Goal: Task Accomplishment & Management: Complete application form

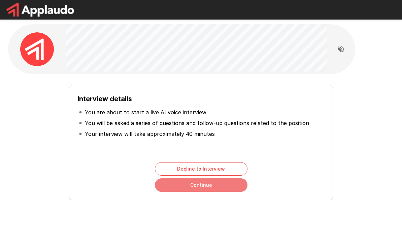
click at [231, 185] on button "Continue" at bounding box center [201, 184] width 93 height 13
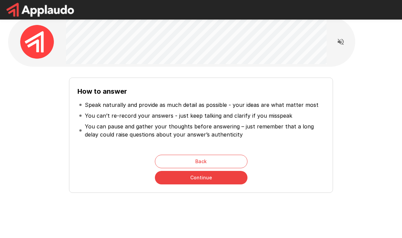
scroll to position [8, 0]
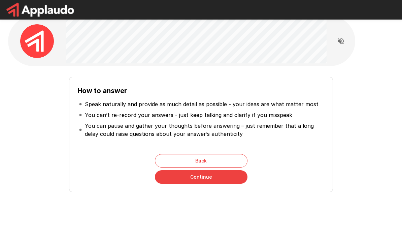
click at [211, 183] on button "Continue" at bounding box center [201, 176] width 93 height 13
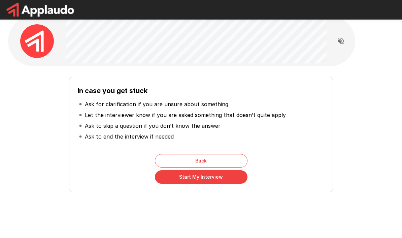
click at [225, 176] on button "Start My Interview" at bounding box center [201, 176] width 93 height 13
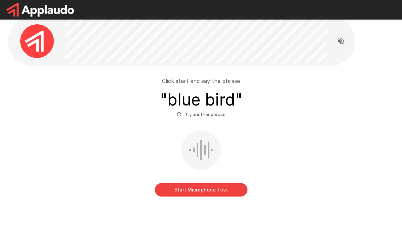
click at [238, 188] on button "Start Microphone Test" at bounding box center [201, 189] width 93 height 13
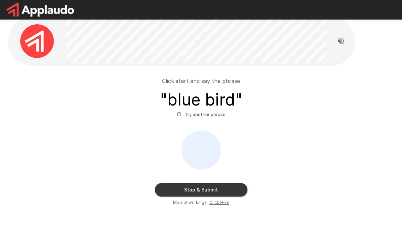
click at [235, 189] on button "Stop & Submit" at bounding box center [201, 189] width 93 height 13
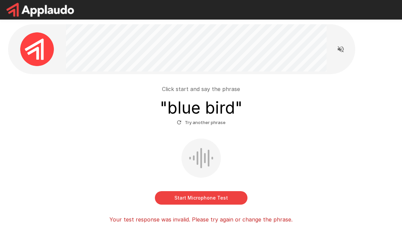
click at [228, 197] on button "Start Microphone Test" at bounding box center [201, 197] width 93 height 13
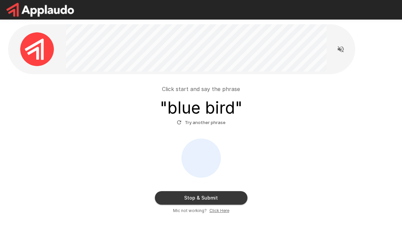
click at [232, 189] on div "Stop & Submit Mic not working? Click Here" at bounding box center [201, 175] width 381 height 75
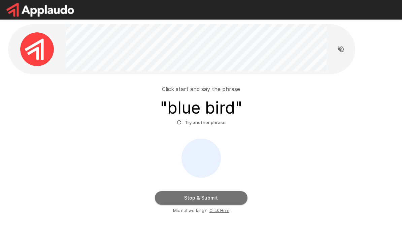
click at [230, 192] on button "Stop & Submit" at bounding box center [201, 197] width 93 height 13
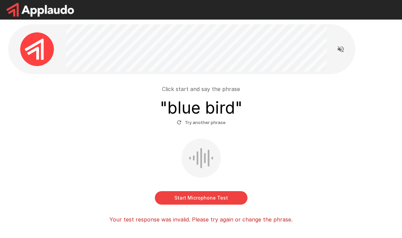
scroll to position [0, 0]
click at [229, 194] on button "Start Microphone Test" at bounding box center [201, 197] width 93 height 13
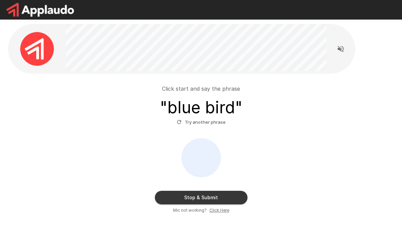
click at [228, 193] on button "Stop & Submit" at bounding box center [201, 197] width 93 height 13
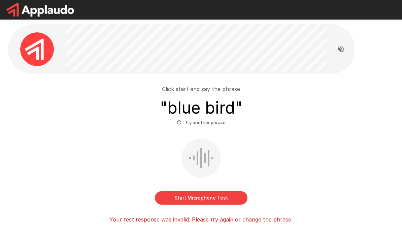
click at [211, 219] on p "Your test response was invalid. Please try again or change the phrase." at bounding box center [201, 219] width 183 height 8
click at [328, 180] on div "Start Microphone Test" at bounding box center [201, 171] width 381 height 66
click at [208, 122] on button "Try another phrase" at bounding box center [201, 122] width 52 height 10
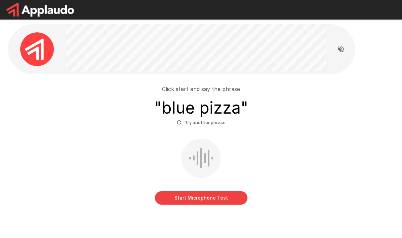
click at [214, 196] on button "Start Microphone Test" at bounding box center [201, 197] width 93 height 13
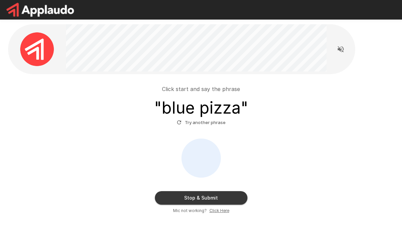
click at [217, 193] on button "Stop & Submit" at bounding box center [201, 197] width 93 height 13
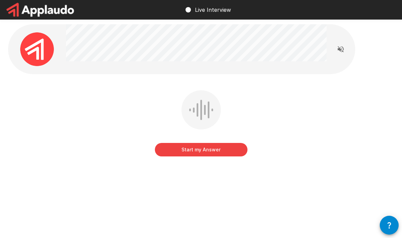
click at [233, 152] on button "Start my Answer" at bounding box center [201, 149] width 93 height 13
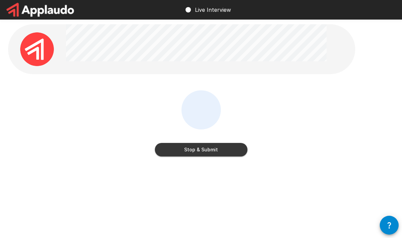
click at [204, 147] on button "Stop & Submit" at bounding box center [201, 149] width 93 height 13
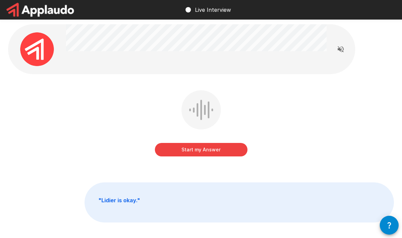
click at [338, 50] on icon "Read questions aloud" at bounding box center [341, 49] width 6 height 6
click at [225, 145] on button "Start my Answer" at bounding box center [201, 149] width 93 height 13
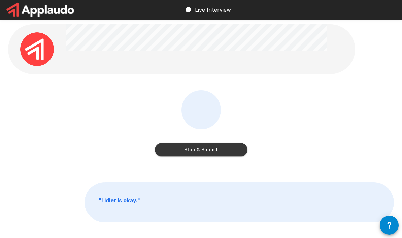
click at [221, 151] on button "Stop & Submit" at bounding box center [201, 149] width 93 height 13
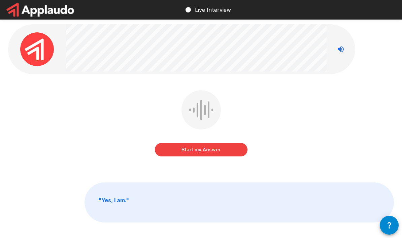
click at [201, 153] on button "Start my Answer" at bounding box center [201, 149] width 93 height 13
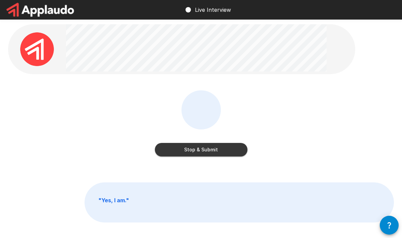
click at [228, 147] on button "Stop & Submit" at bounding box center [201, 149] width 93 height 13
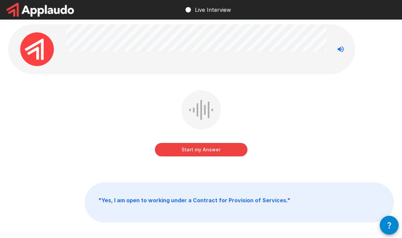
click at [226, 150] on button "Start my Answer" at bounding box center [201, 149] width 93 height 13
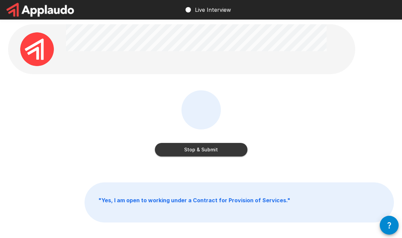
click at [227, 146] on button "Stop & Submit" at bounding box center [201, 149] width 93 height 13
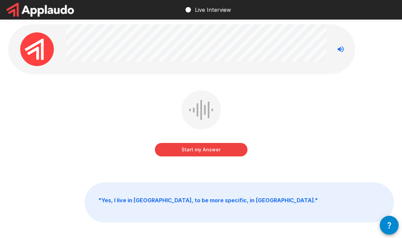
click at [213, 146] on button "Start my Answer" at bounding box center [201, 149] width 93 height 13
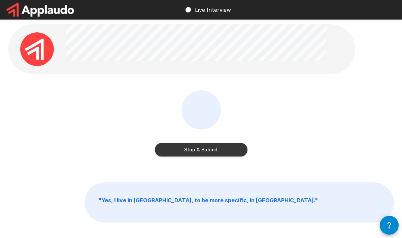
click at [226, 149] on button "Stop & Submit" at bounding box center [201, 149] width 93 height 13
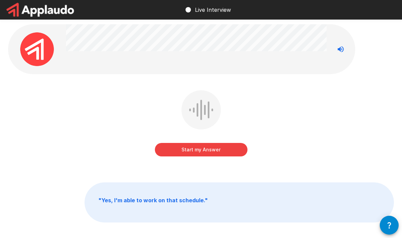
click at [232, 148] on button "Start my Answer" at bounding box center [201, 149] width 93 height 13
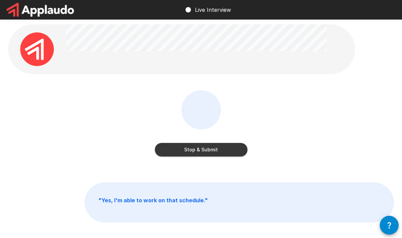
click at [234, 146] on button "Stop & Submit" at bounding box center [201, 149] width 93 height 13
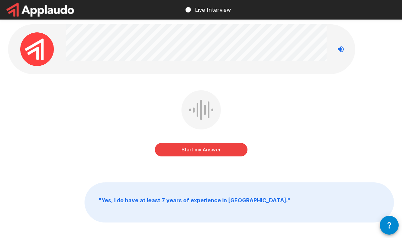
click at [216, 153] on button "Start my Answer" at bounding box center [201, 149] width 93 height 13
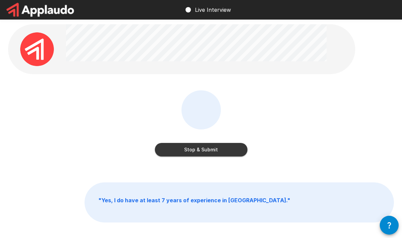
click at [212, 150] on button "Stop & Submit" at bounding box center [201, 149] width 93 height 13
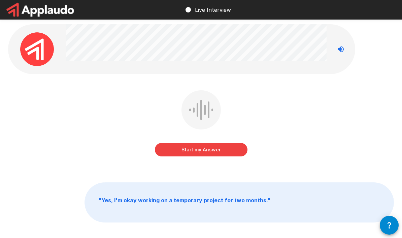
click at [234, 147] on button "Start my Answer" at bounding box center [201, 149] width 93 height 13
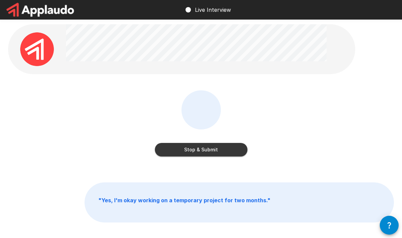
click at [213, 151] on button "Stop & Submit" at bounding box center [201, 149] width 93 height 13
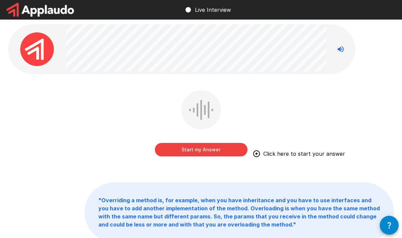
click at [216, 148] on button "Start my Answer" at bounding box center [201, 149] width 93 height 13
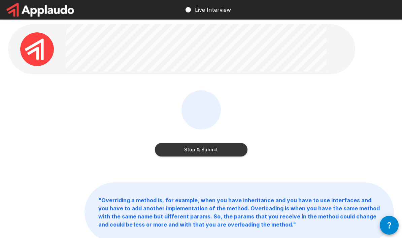
click at [225, 146] on button "Stop & Submit" at bounding box center [201, 149] width 93 height 13
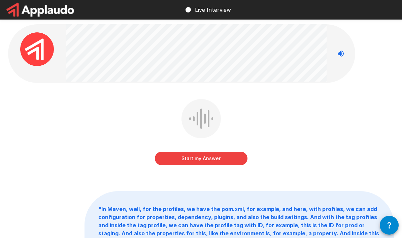
click at [211, 164] on button "Start my Answer" at bounding box center [201, 158] width 93 height 13
click at [0, 0] on div at bounding box center [0, 0] width 0 height 0
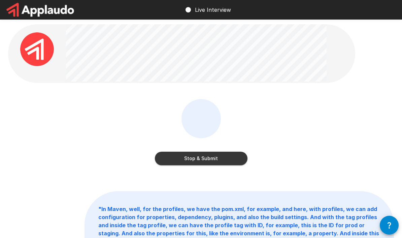
click at [227, 163] on button "Stop & Submit" at bounding box center [201, 158] width 93 height 13
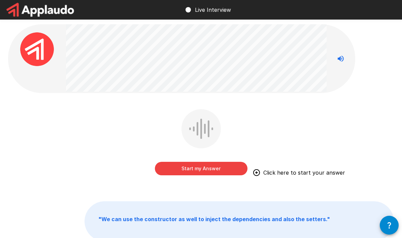
click at [192, 166] on button "Start my Answer" at bounding box center [201, 168] width 93 height 13
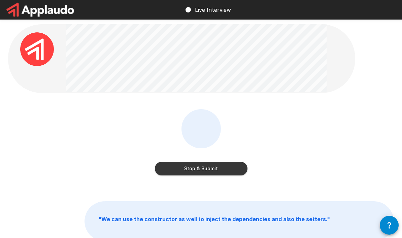
click at [221, 172] on button "Stop & Submit" at bounding box center [201, 168] width 93 height 13
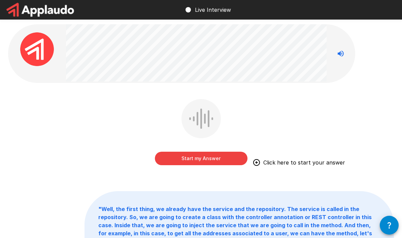
click at [212, 159] on button "Start my Answer" at bounding box center [201, 158] width 93 height 13
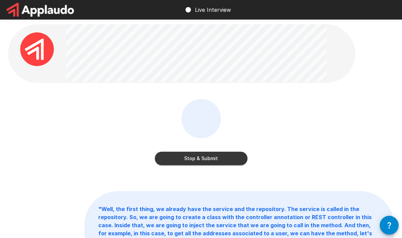
click at [217, 159] on button "Stop & Submit" at bounding box center [201, 158] width 93 height 13
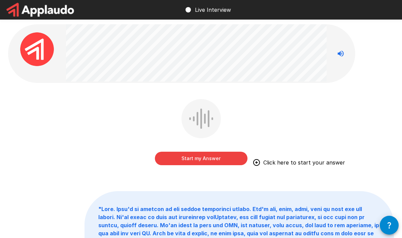
click at [218, 161] on button "Start my Answer" at bounding box center [201, 158] width 93 height 13
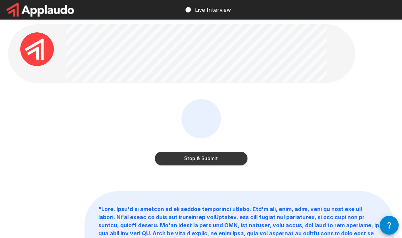
click at [228, 156] on button "Stop & Submit" at bounding box center [201, 158] width 93 height 13
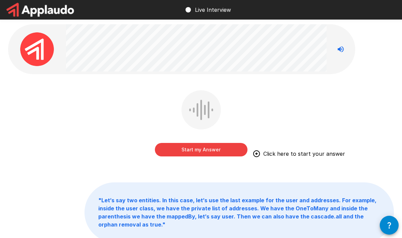
click at [199, 150] on button "Start my Answer" at bounding box center [201, 149] width 93 height 13
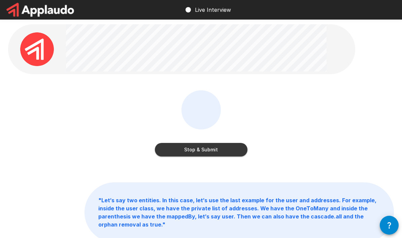
click at [232, 146] on button "Stop & Submit" at bounding box center [201, 149] width 93 height 13
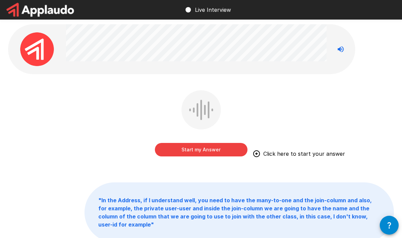
click at [227, 149] on button "Start my Answer" at bounding box center [201, 149] width 93 height 13
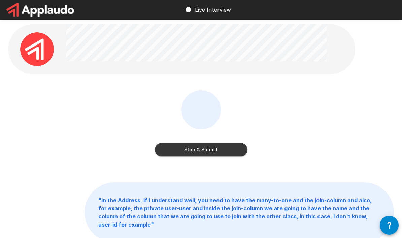
click at [221, 149] on button "Stop & Submit" at bounding box center [201, 149] width 93 height 13
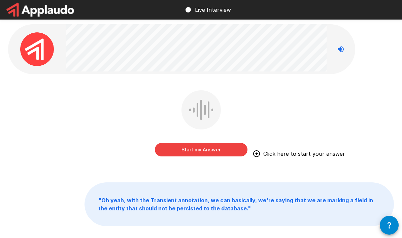
click at [219, 147] on button "Start my Answer" at bounding box center [201, 149] width 93 height 13
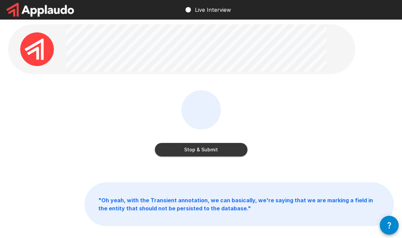
click at [223, 149] on button "Stop & Submit" at bounding box center [201, 149] width 93 height 13
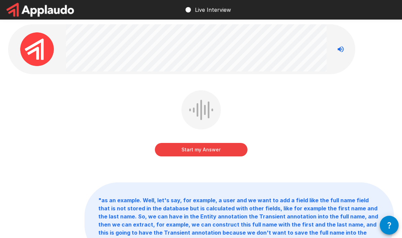
click at [232, 156] on button "Start my Answer" at bounding box center [201, 149] width 93 height 13
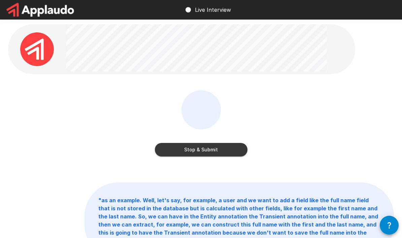
click at [224, 155] on button "Stop & Submit" at bounding box center [201, 149] width 93 height 13
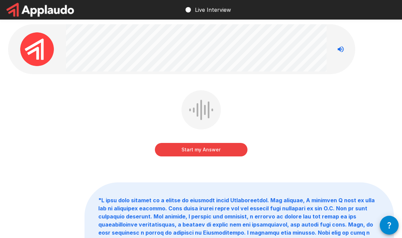
click at [224, 145] on button "Start my Answer" at bounding box center [201, 149] width 93 height 13
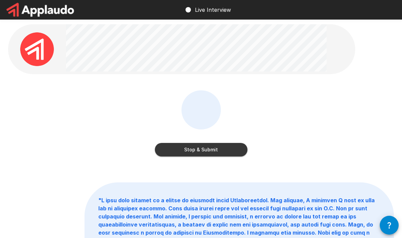
click at [221, 155] on button "Stop & Submit" at bounding box center [201, 149] width 93 height 13
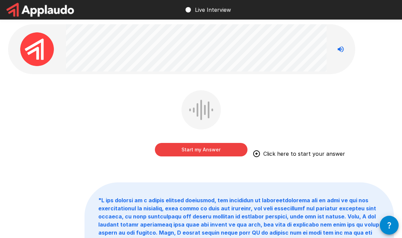
click at [209, 149] on button "Start my Answer" at bounding box center [201, 149] width 93 height 13
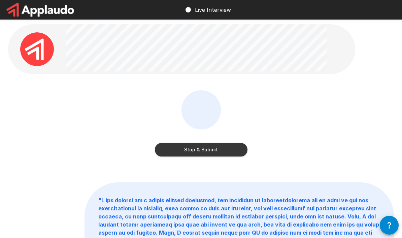
click at [217, 151] on button "Stop & Submit" at bounding box center [201, 149] width 93 height 13
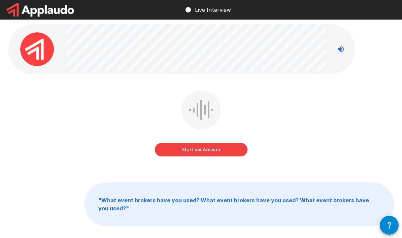
click at [225, 151] on button "Start my Answer" at bounding box center [201, 149] width 93 height 13
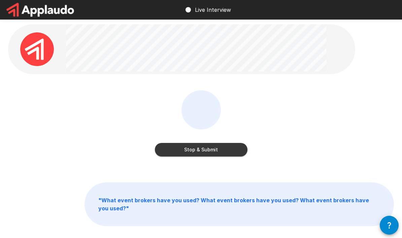
click at [209, 145] on button "Stop & Submit" at bounding box center [201, 149] width 93 height 13
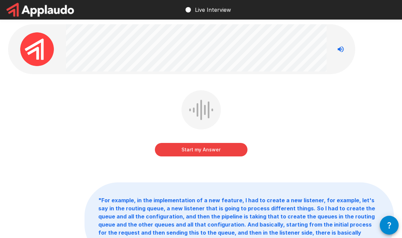
click at [236, 148] on button "Start my Answer" at bounding box center [201, 149] width 93 height 13
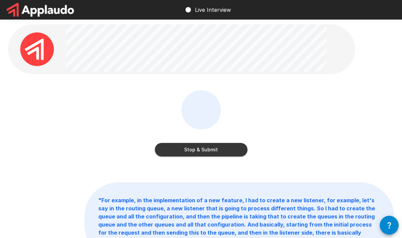
click at [221, 150] on button "Stop & Submit" at bounding box center [201, 149] width 93 height 13
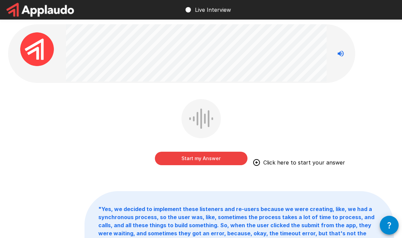
click at [227, 157] on button "Start my Answer" at bounding box center [201, 158] width 93 height 13
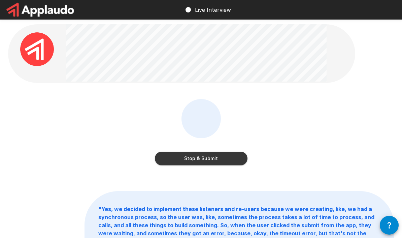
click at [218, 163] on button "Stop & Submit" at bounding box center [201, 158] width 93 height 13
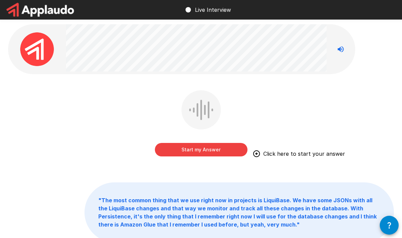
click at [205, 151] on button "Start my Answer" at bounding box center [201, 149] width 93 height 13
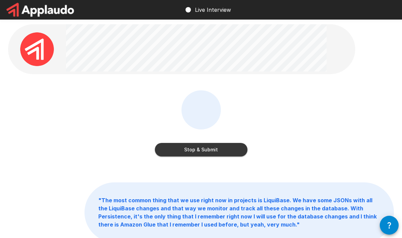
click at [226, 156] on button "Stop & Submit" at bounding box center [201, 149] width 93 height 13
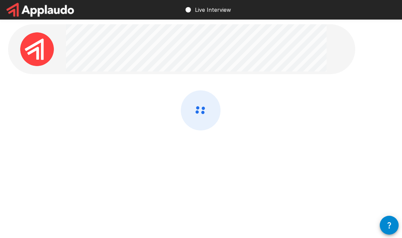
click at [229, 159] on div at bounding box center [201, 128] width 386 height 76
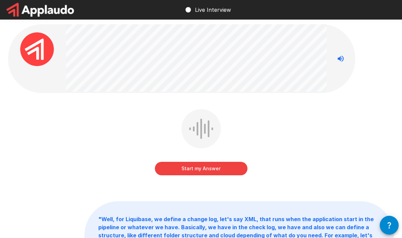
click at [215, 168] on button "Start my Answer" at bounding box center [201, 168] width 93 height 13
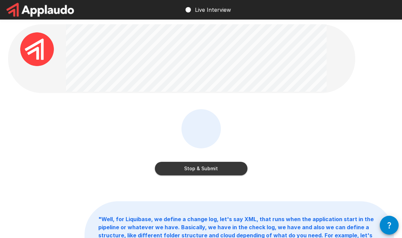
click at [221, 173] on button "Stop & Submit" at bounding box center [201, 168] width 93 height 13
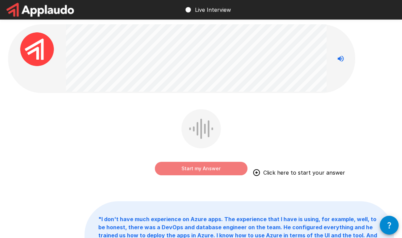
click at [224, 175] on button "Start my Answer" at bounding box center [201, 168] width 93 height 13
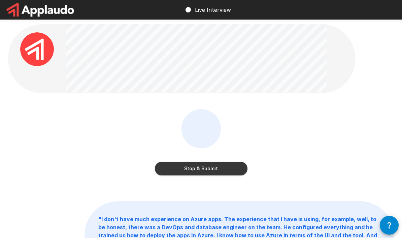
click at [228, 165] on button "Stop & Submit" at bounding box center [201, 168] width 93 height 13
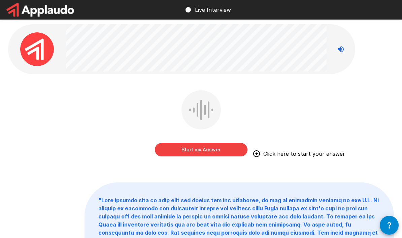
click at [210, 148] on button "Start my Answer" at bounding box center [201, 149] width 93 height 13
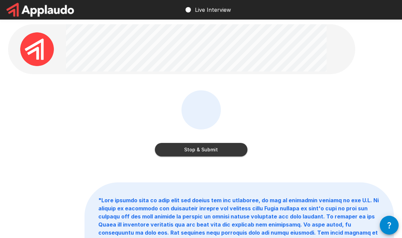
click at [211, 146] on button "Stop & Submit" at bounding box center [201, 149] width 93 height 13
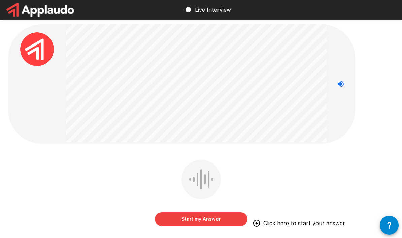
click at [217, 214] on button "Start my Answer" at bounding box center [201, 218] width 93 height 13
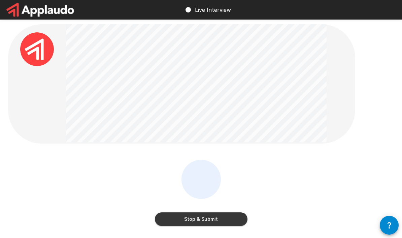
click at [220, 216] on button "Stop & Submit" at bounding box center [201, 218] width 93 height 13
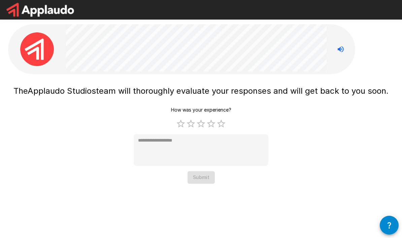
click at [225, 123] on label "5 Stars" at bounding box center [221, 124] width 10 height 10
type textarea "*"
click at [205, 178] on button "Submit" at bounding box center [201, 177] width 27 height 12
